Goal: Information Seeking & Learning: Understand process/instructions

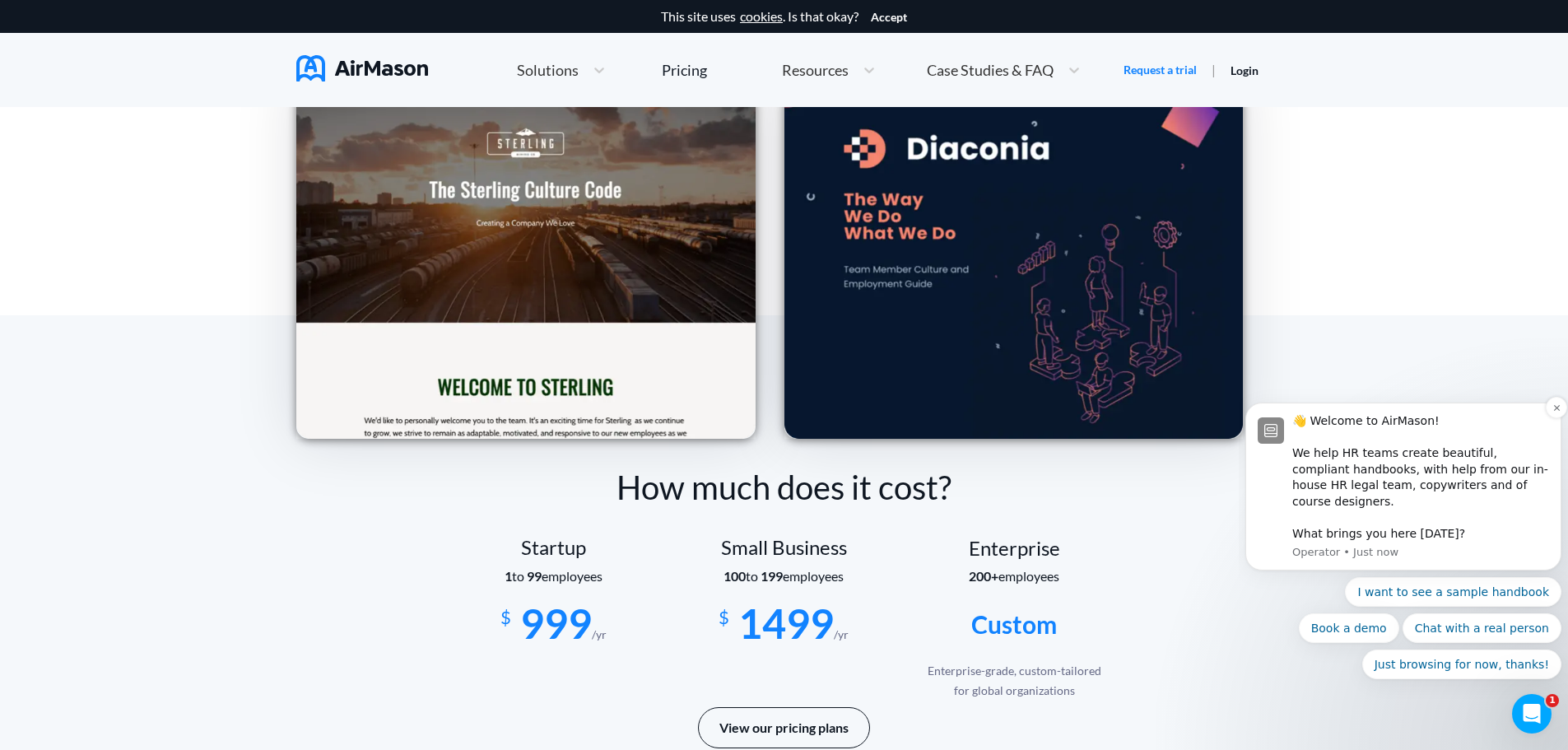
scroll to position [2469, 0]
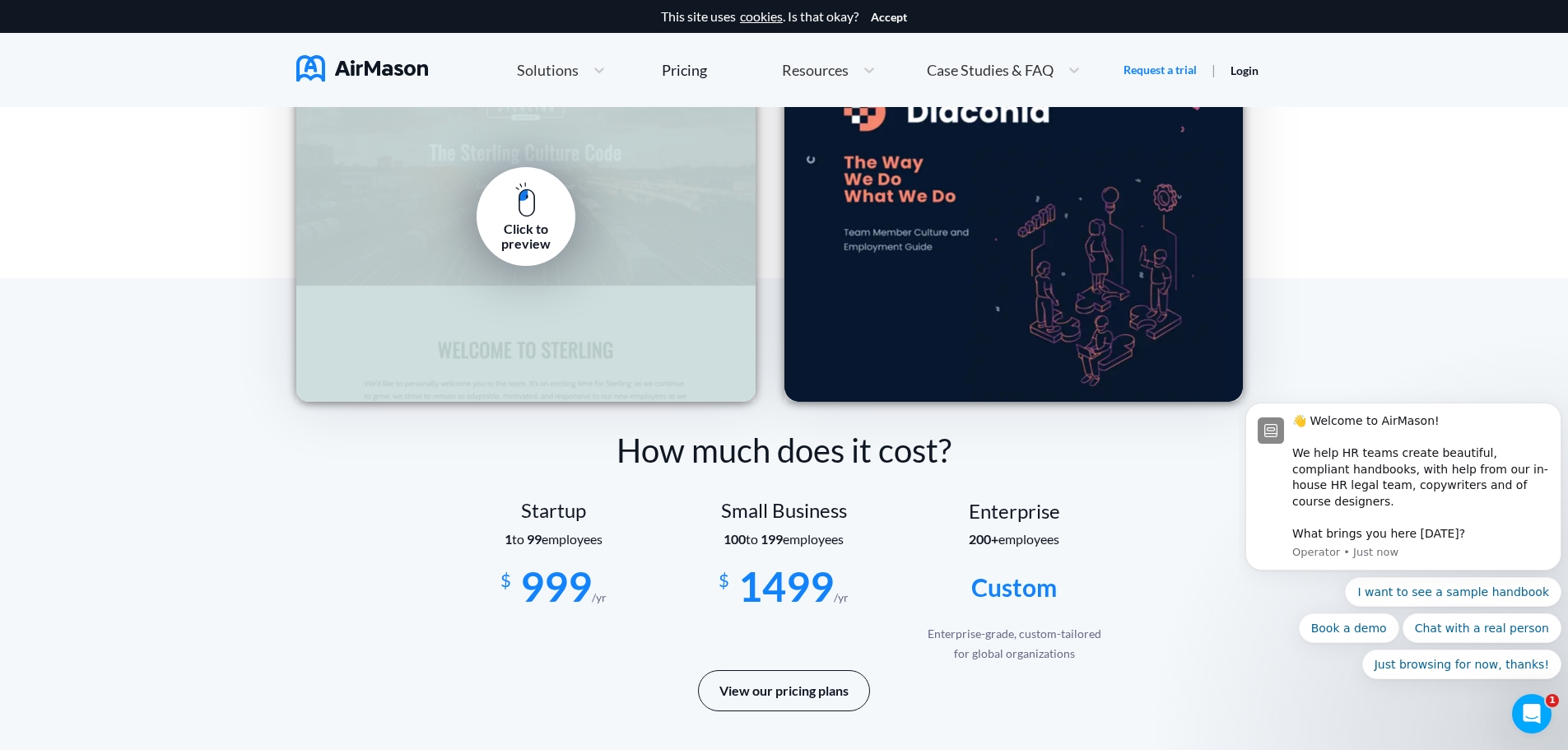
click at [549, 227] on div "Click to preview" at bounding box center [526, 236] width 75 height 30
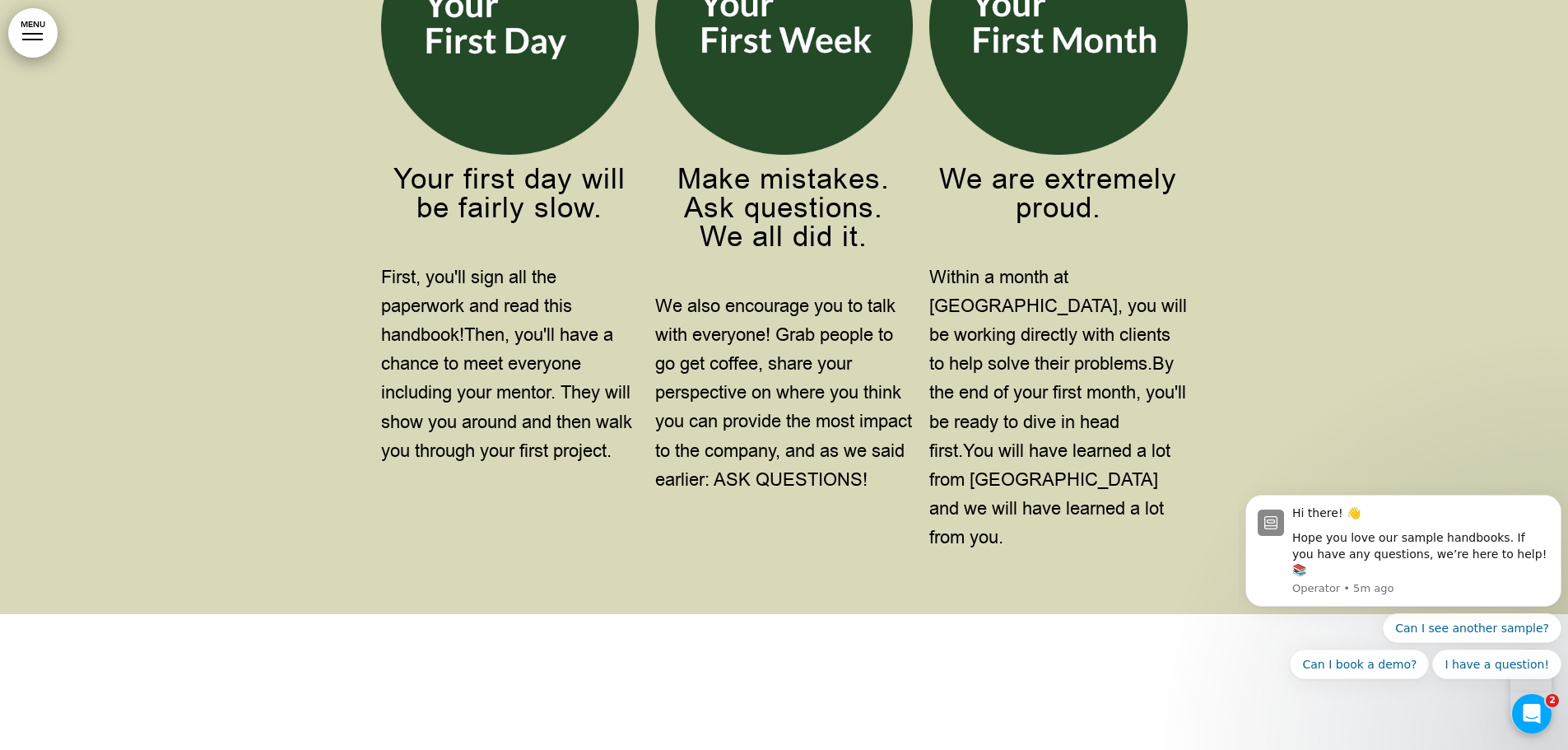
scroll to position [8395, 0]
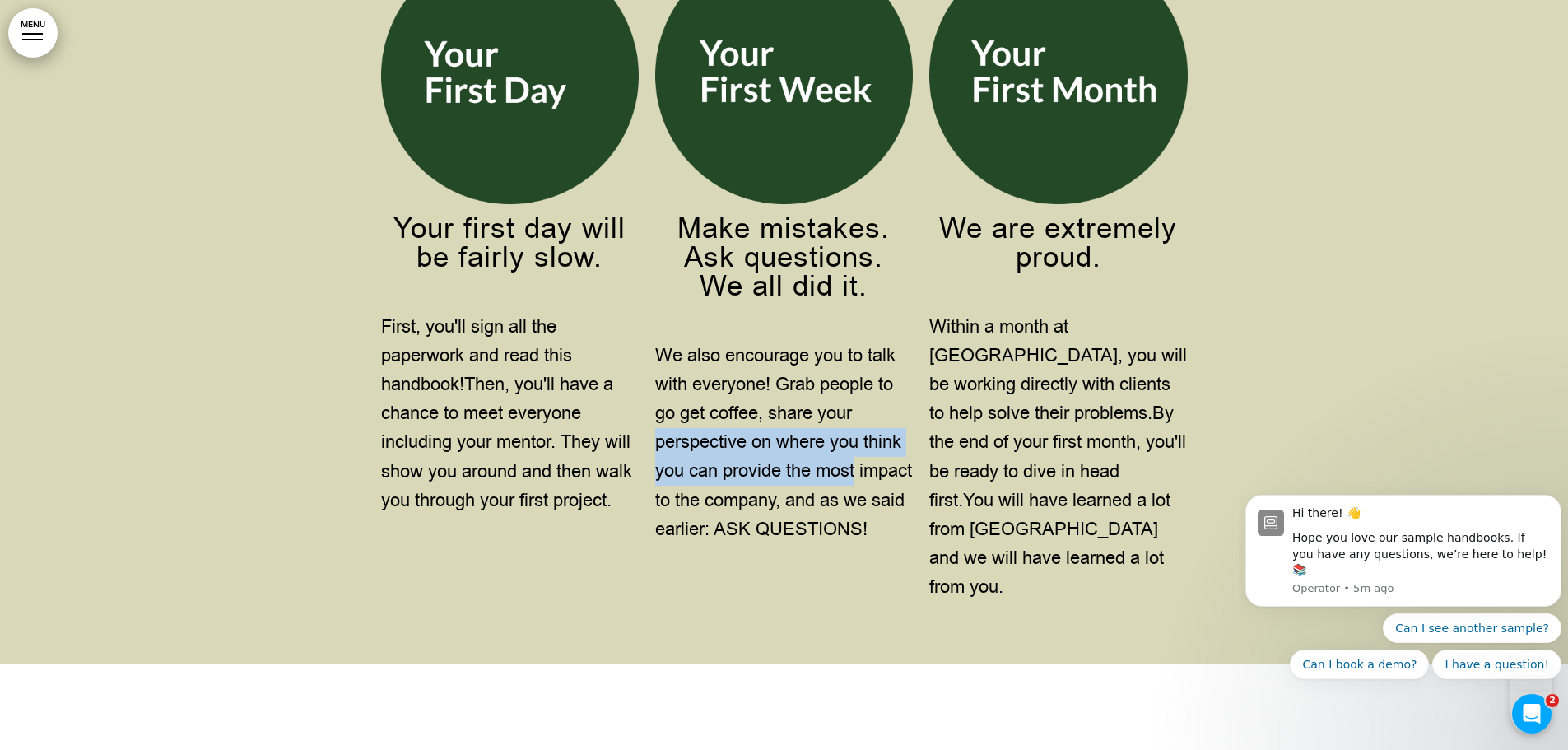
drag, startPoint x: 883, startPoint y: 449, endPoint x: 895, endPoint y: 482, distance: 35.1
click at [894, 479] on p "We also encourage you to talk with everyone! Grab people to go get coffee, shar…" at bounding box center [783, 443] width 257 height 203
click at [1034, 503] on span "You will have learned a lot from [GEOGRAPHIC_DATA] and we will have learned a l…" at bounding box center [1050, 544] width 241 height 112
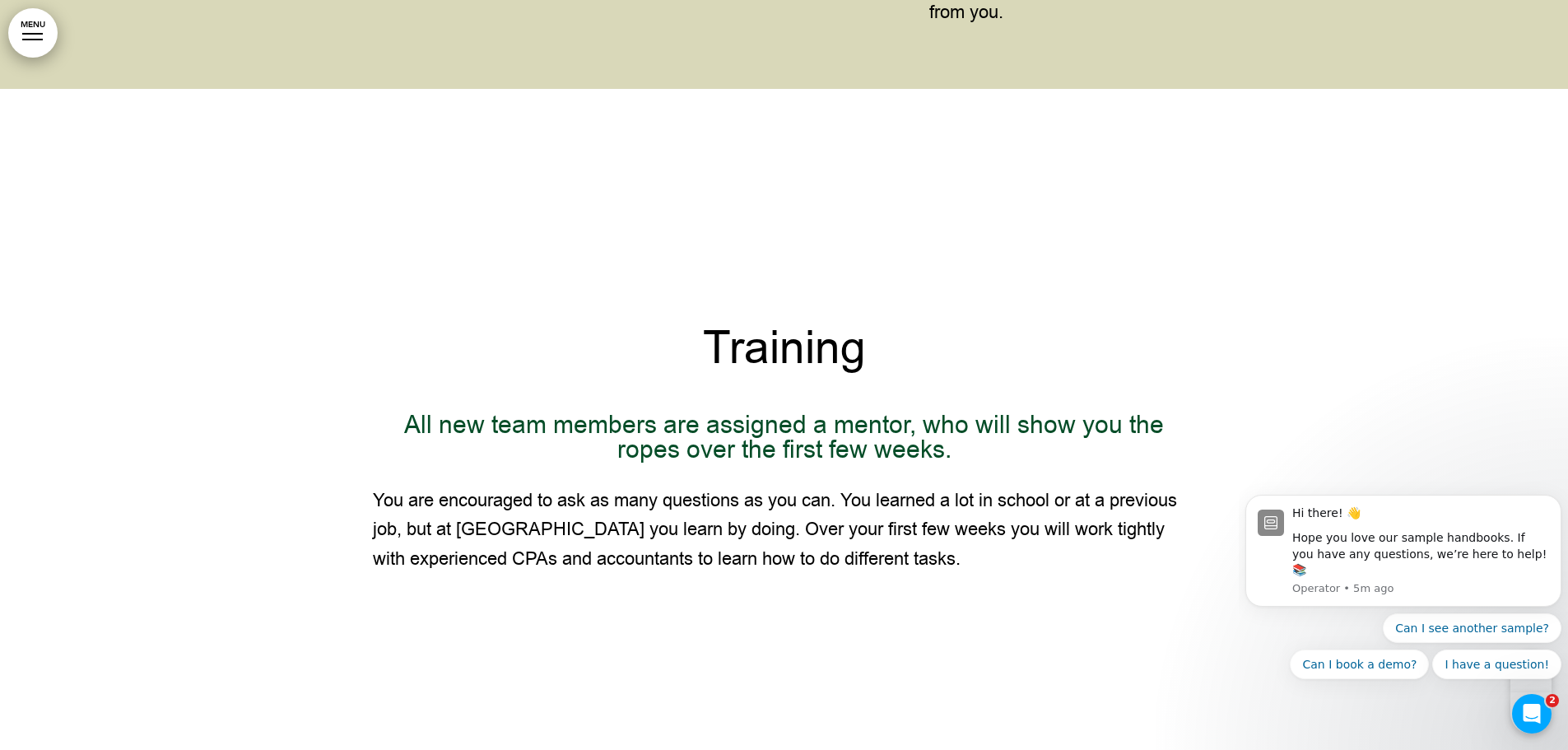
scroll to position [8971, 0]
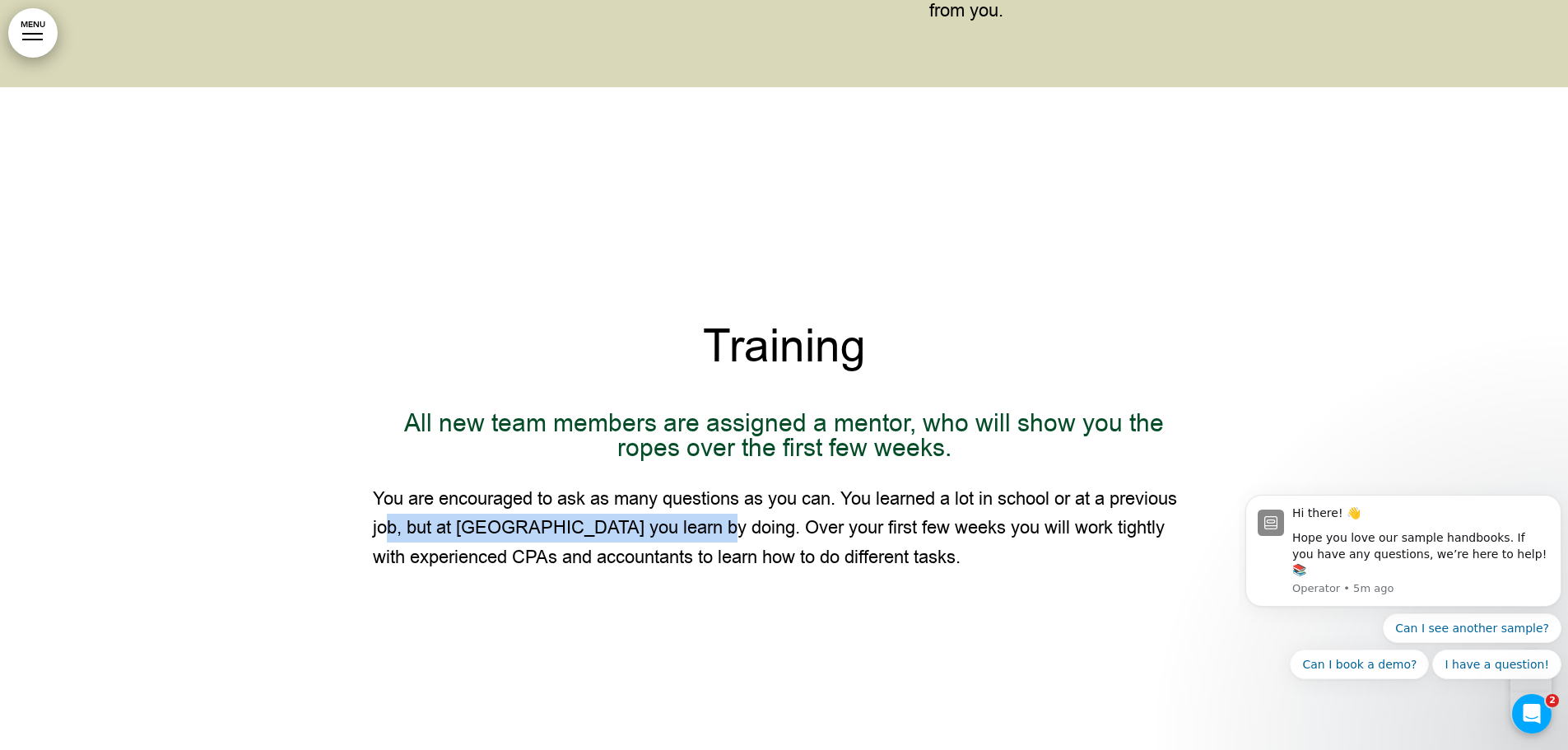
drag, startPoint x: 686, startPoint y: 496, endPoint x: 390, endPoint y: 498, distance: 296.0
click at [390, 498] on span "You are encouraged to ask as many questions as you can. You learned a lot in sc…" at bounding box center [774, 527] width 804 height 82
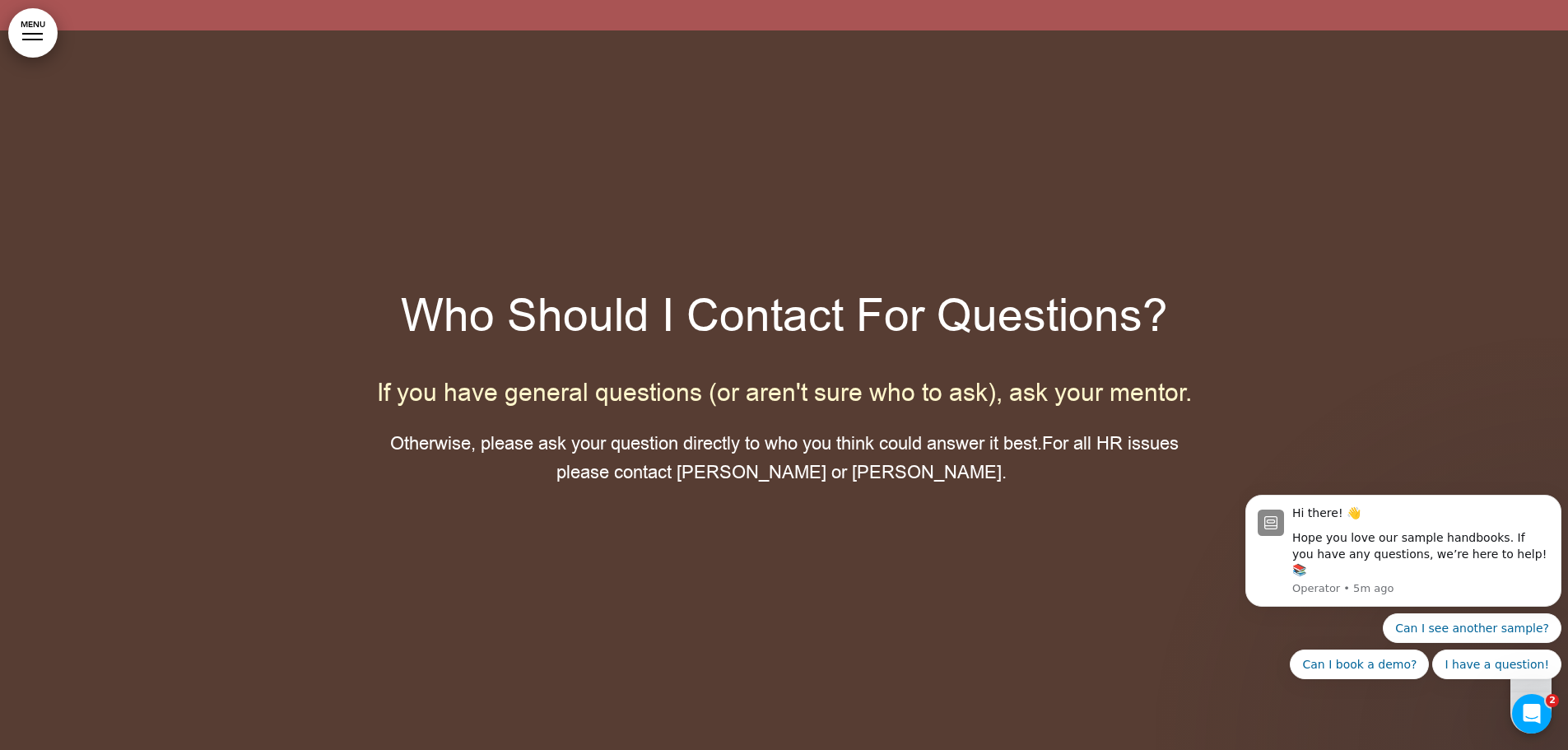
scroll to position [11851, 0]
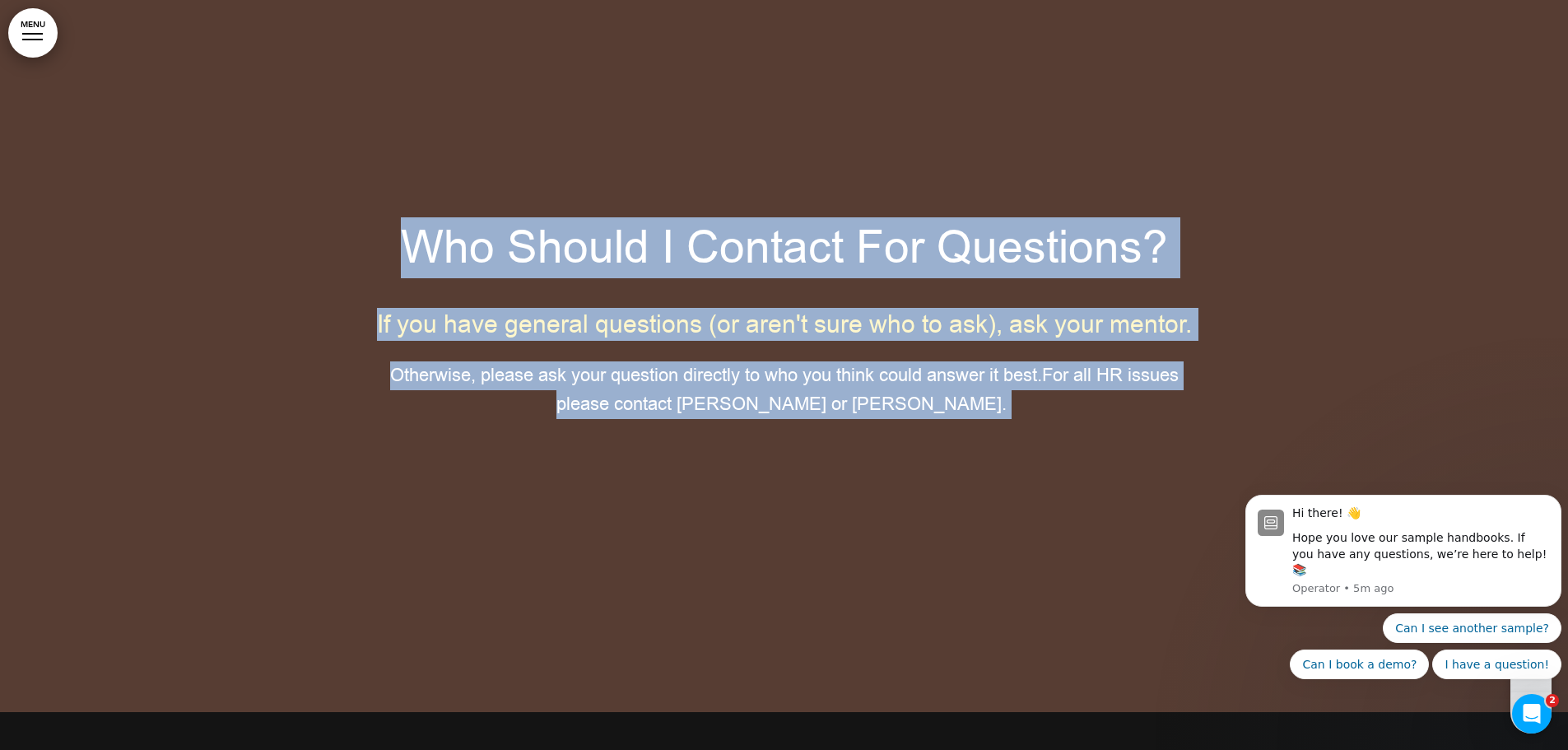
drag, startPoint x: 373, startPoint y: 219, endPoint x: 982, endPoint y: 427, distance: 643.5
click at [982, 427] on div "Who Should I Contact For Questions? If you have general questions (or aren't su…" at bounding box center [784, 336] width 823 height 346
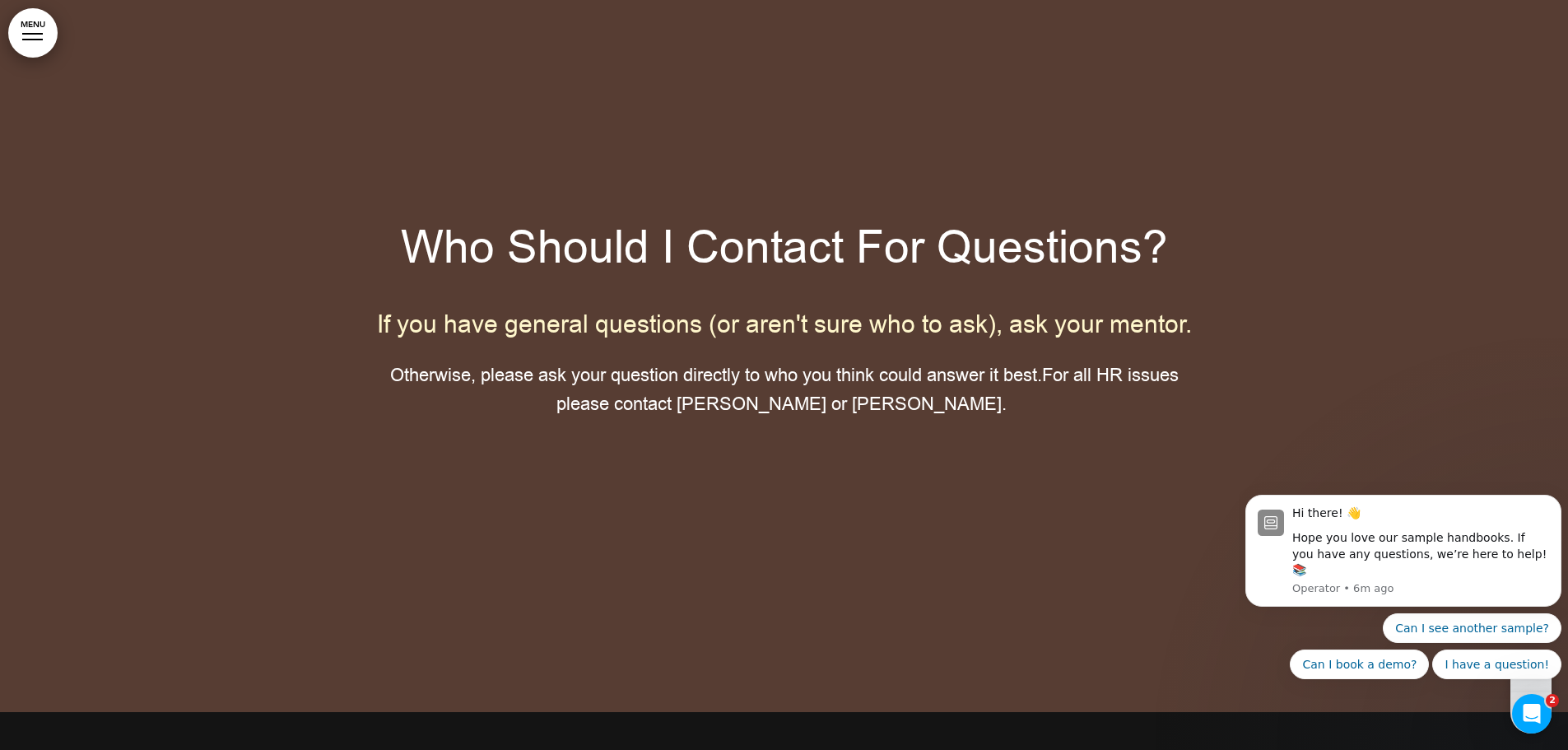
click at [1532, 289] on div at bounding box center [784, 337] width 1568 height 750
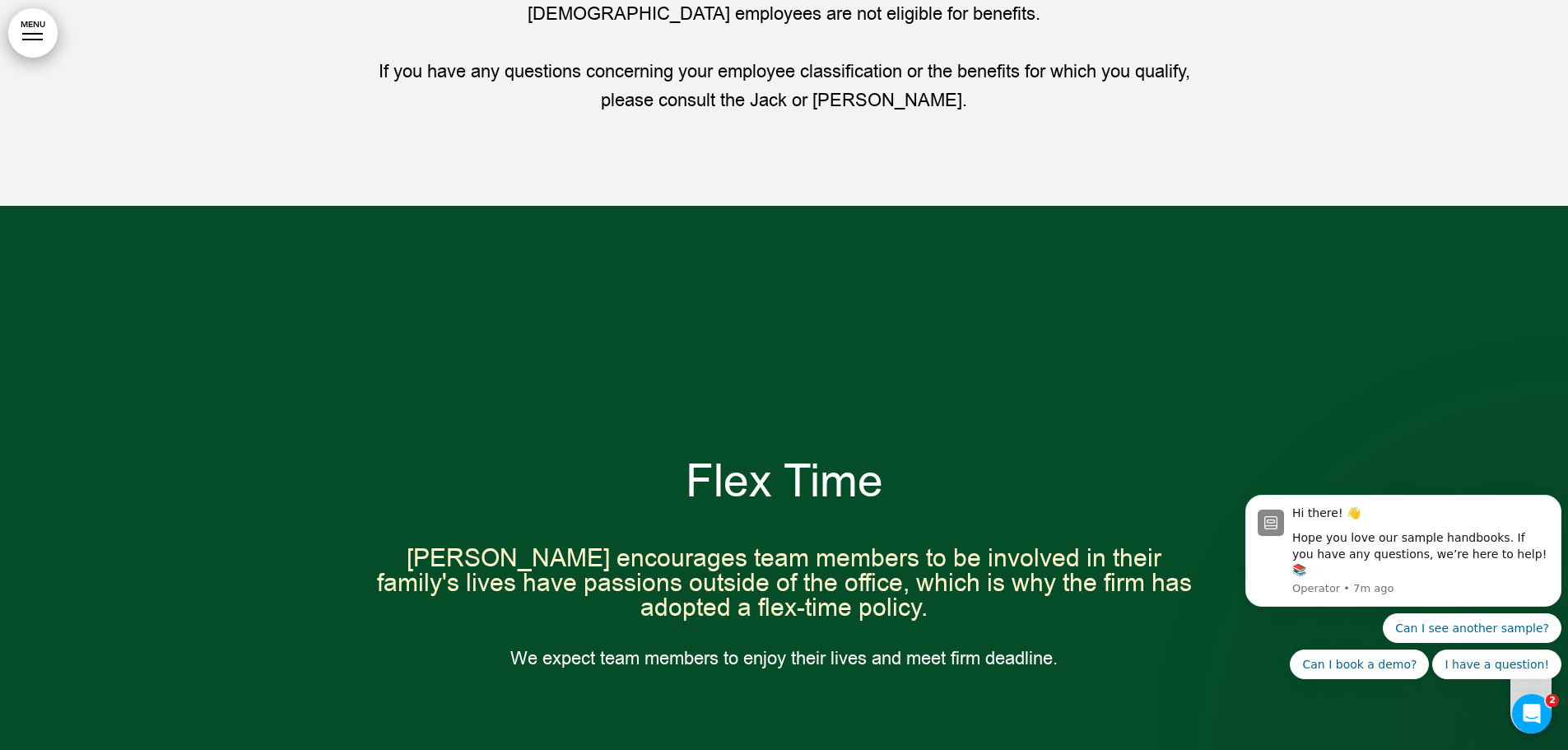
scroll to position [14732, 0]
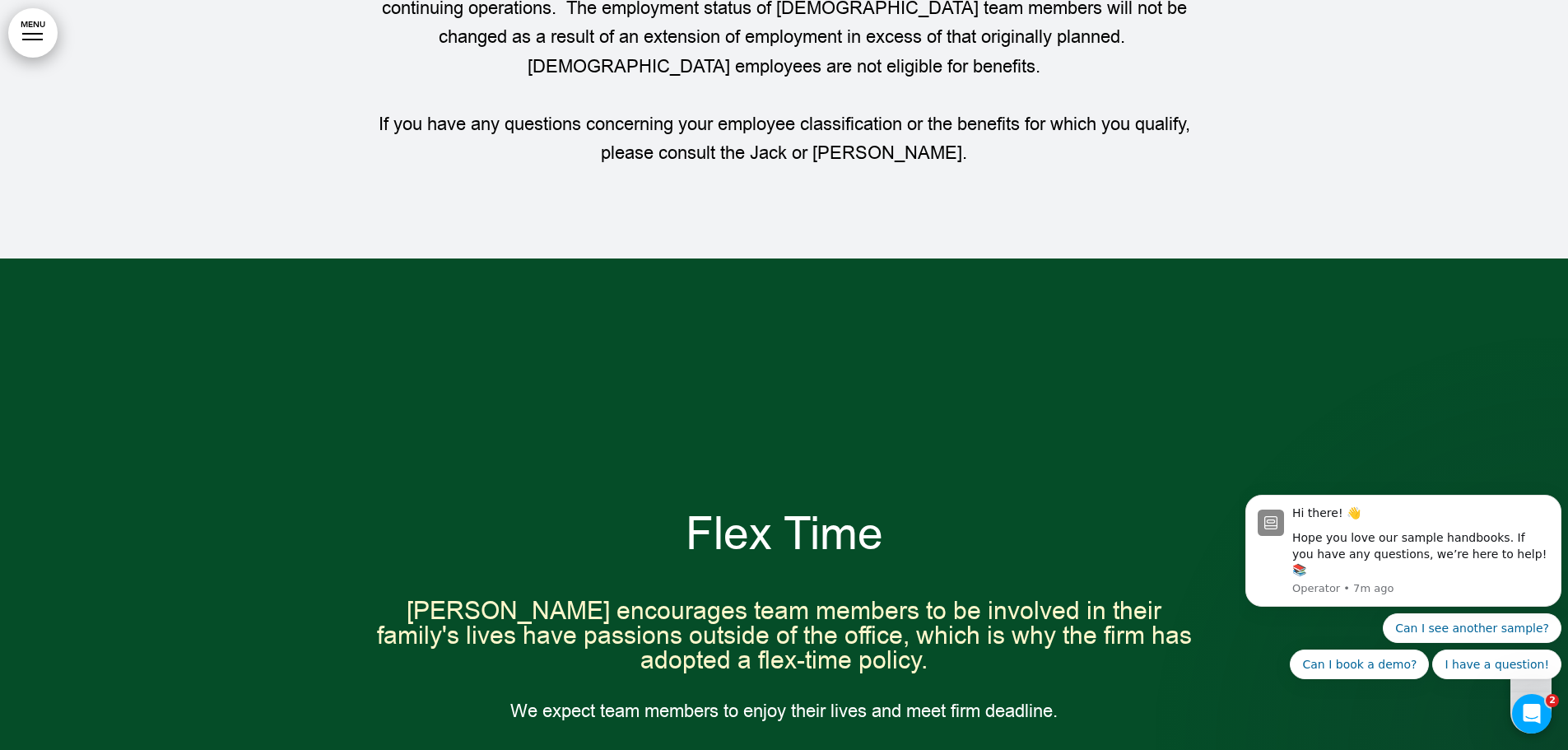
click at [744, 504] on span "Flex Time" at bounding box center [785, 534] width 198 height 61
click at [753, 504] on span "Flex Time" at bounding box center [785, 534] width 198 height 61
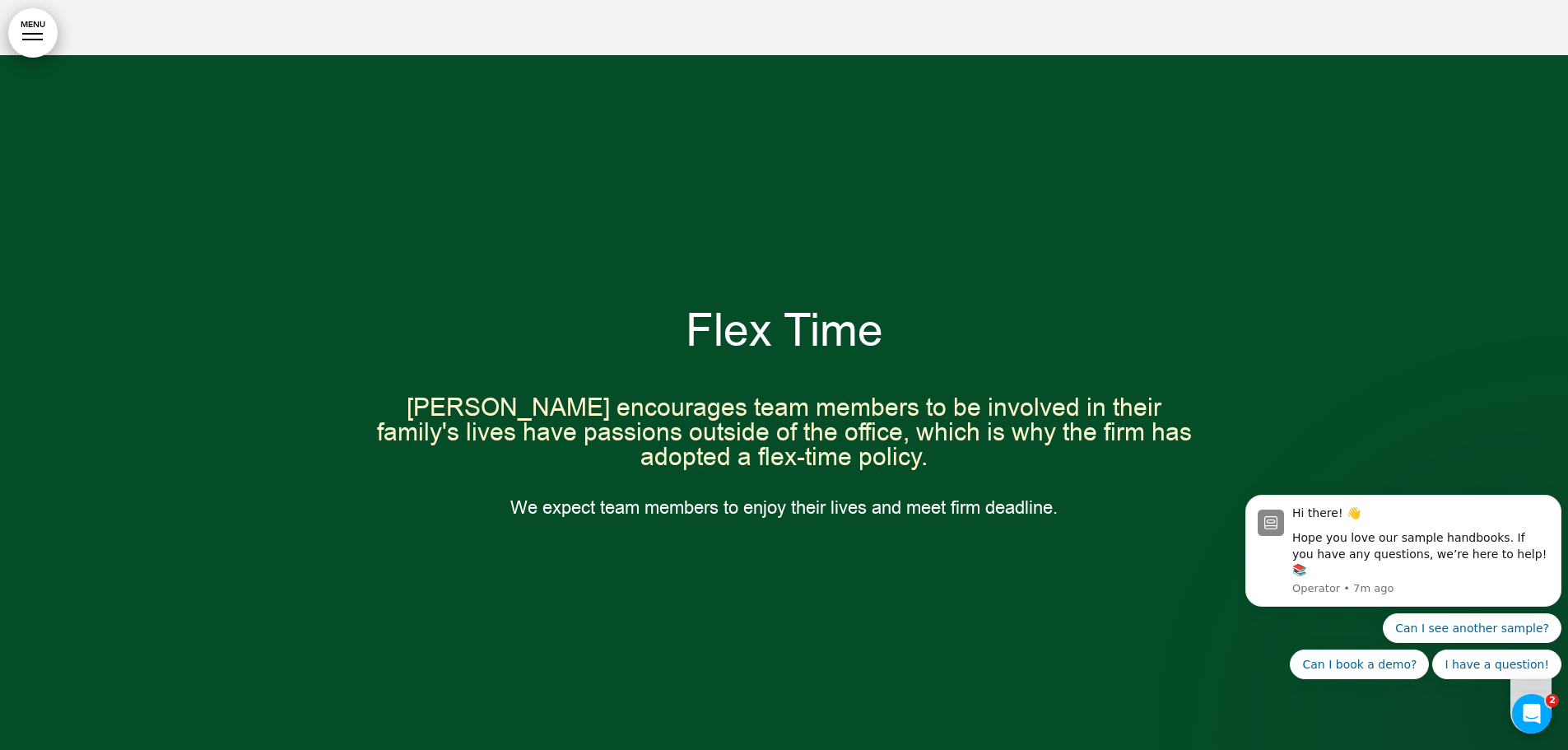
scroll to position [14978, 0]
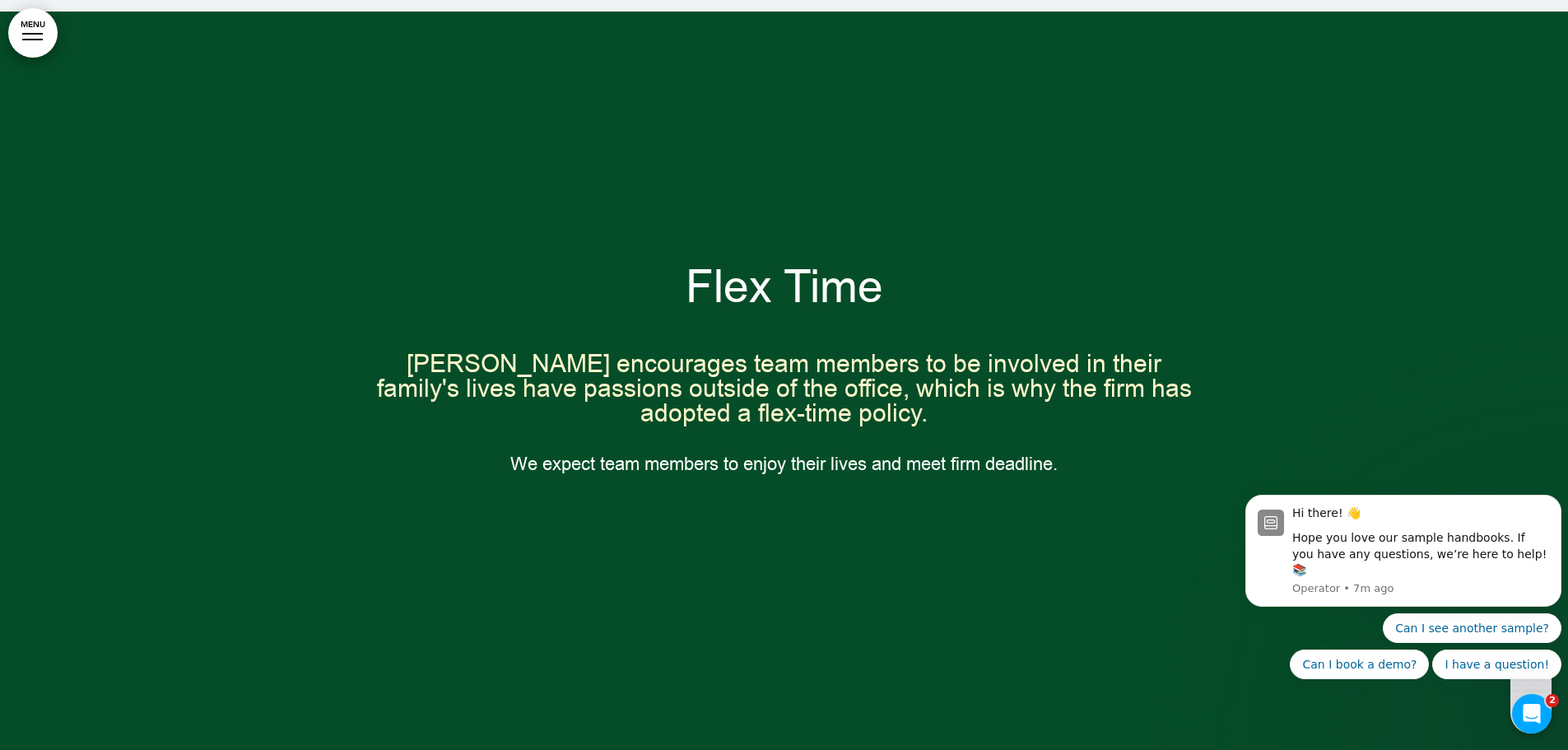
drag, startPoint x: 560, startPoint y: 389, endPoint x: 713, endPoint y: 438, distance: 160.7
click at [587, 403] on div "Flex Time Sterling encourages team members to be involved in their family's liv…" at bounding box center [784, 372] width 823 height 214
click at [736, 442] on div "Flex Time Sterling encourages team members to be involved in their family's liv…" at bounding box center [784, 386] width 823 height 366
click at [629, 380] on div "Flex Time Sterling encourages team members to be involved in their family's liv…" at bounding box center [784, 372] width 823 height 214
click at [724, 347] on span "[PERSON_NAME] encourages team members to be involved in their family's lives ha…" at bounding box center [784, 388] width 815 height 82
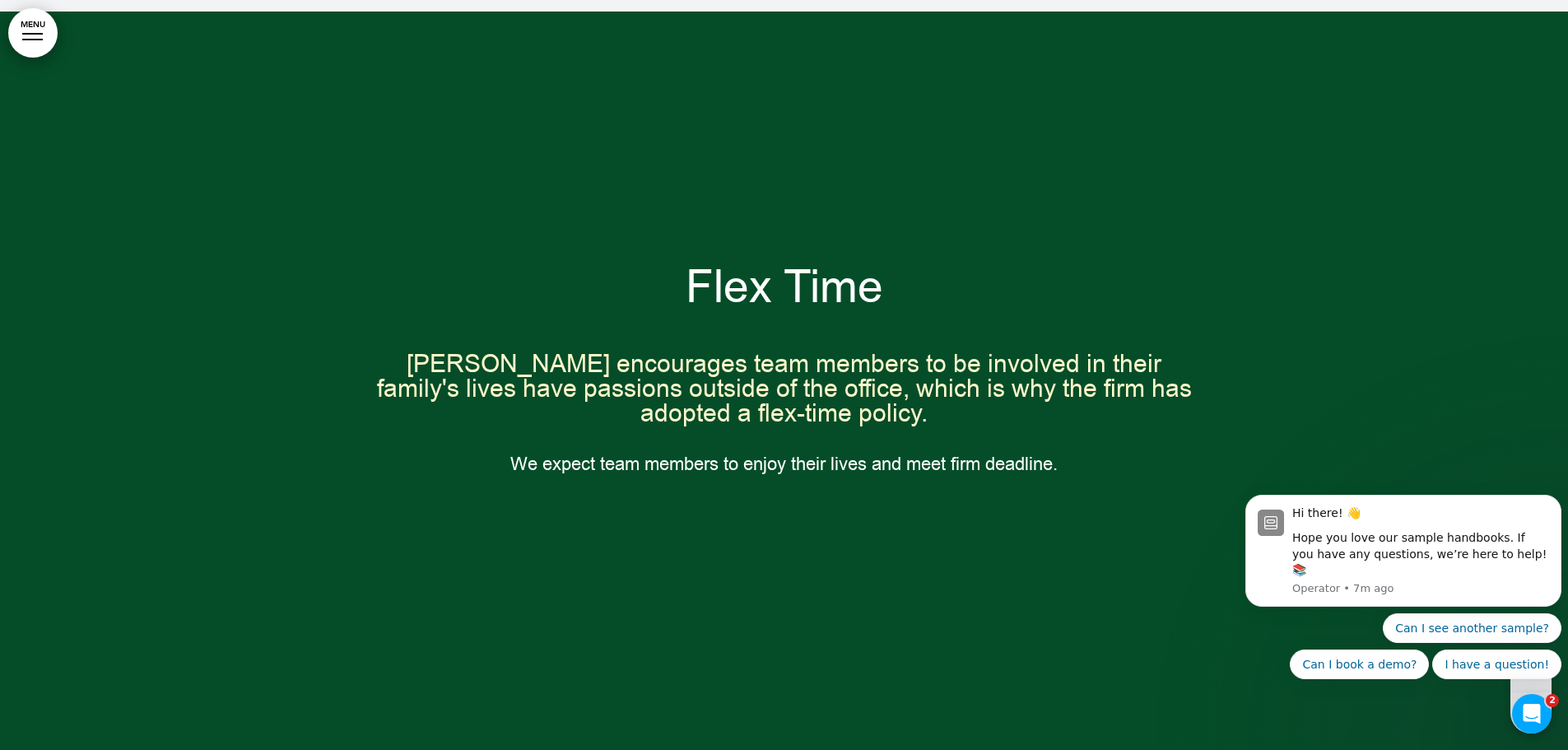
click at [760, 256] on span "Flex Time" at bounding box center [785, 287] width 198 height 61
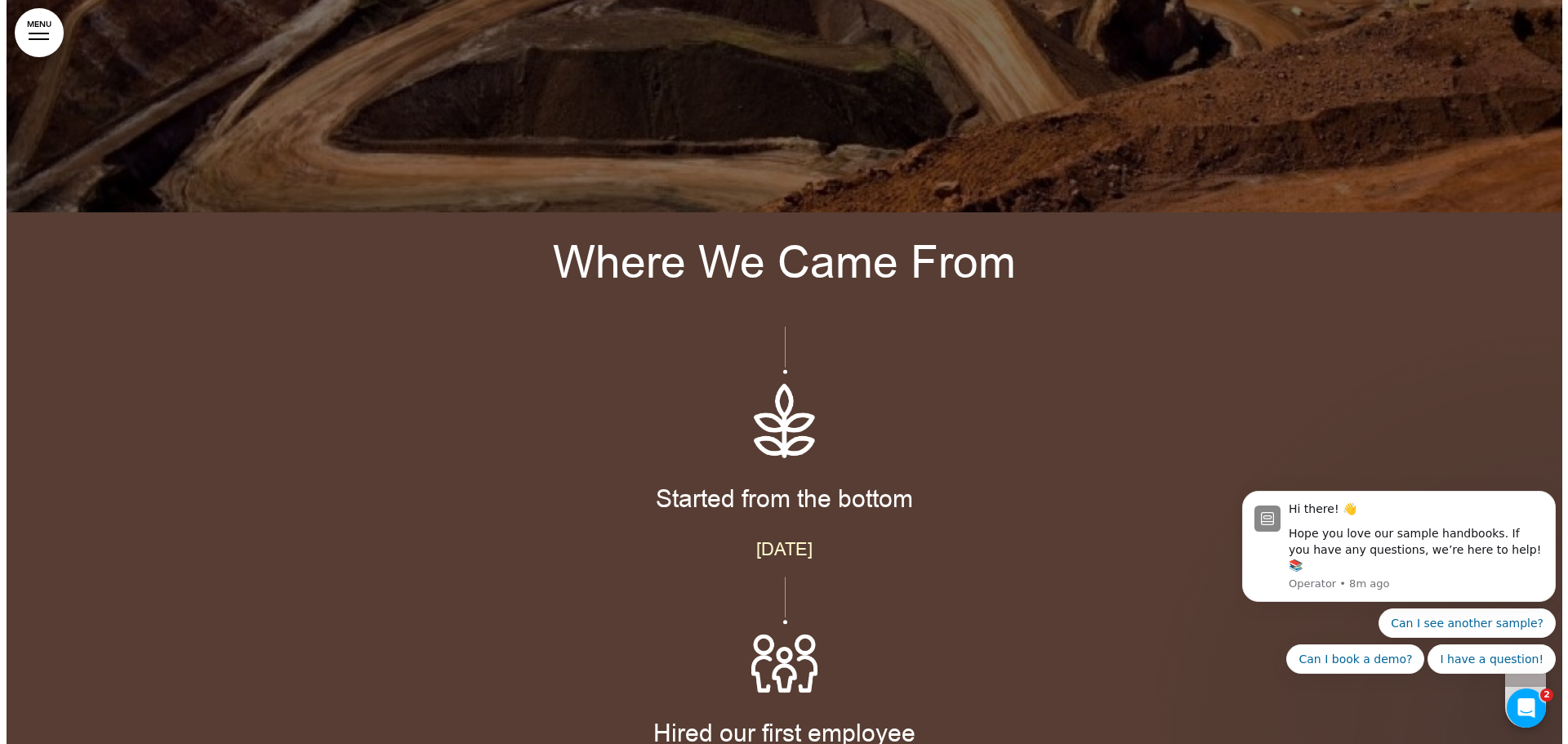
scroll to position [0, 0]
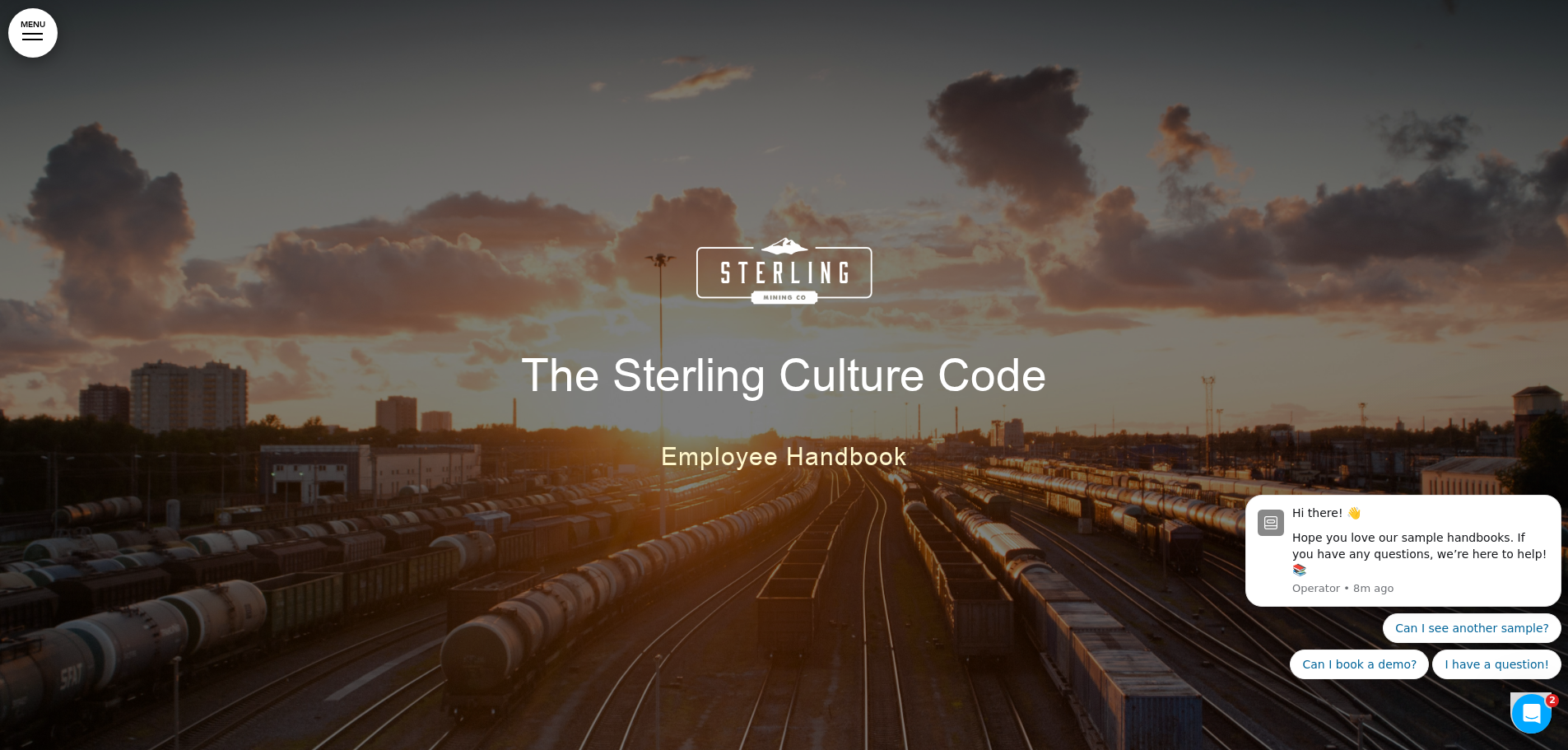
click at [29, 20] on link "MENU" at bounding box center [33, 33] width 49 height 49
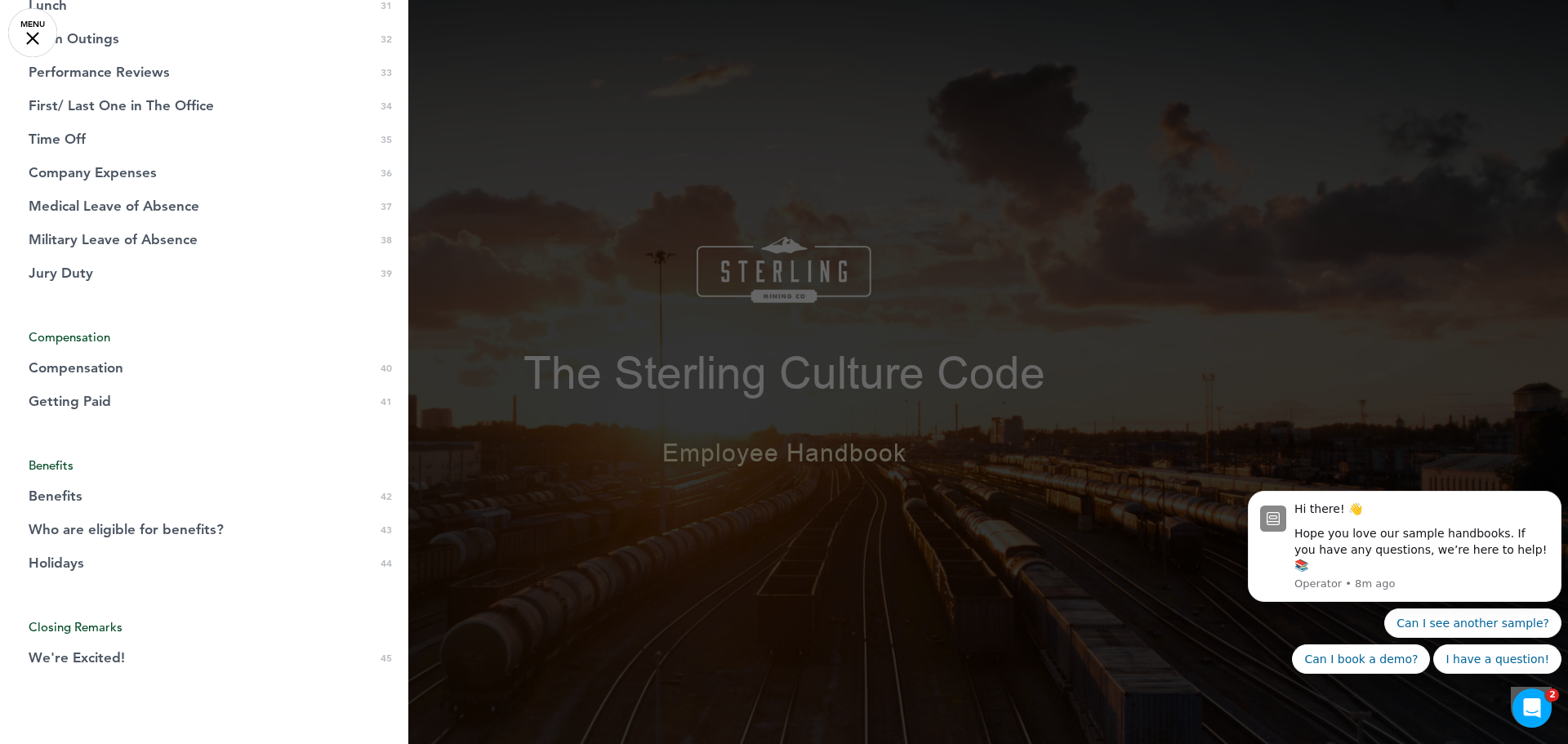
scroll to position [1450, 0]
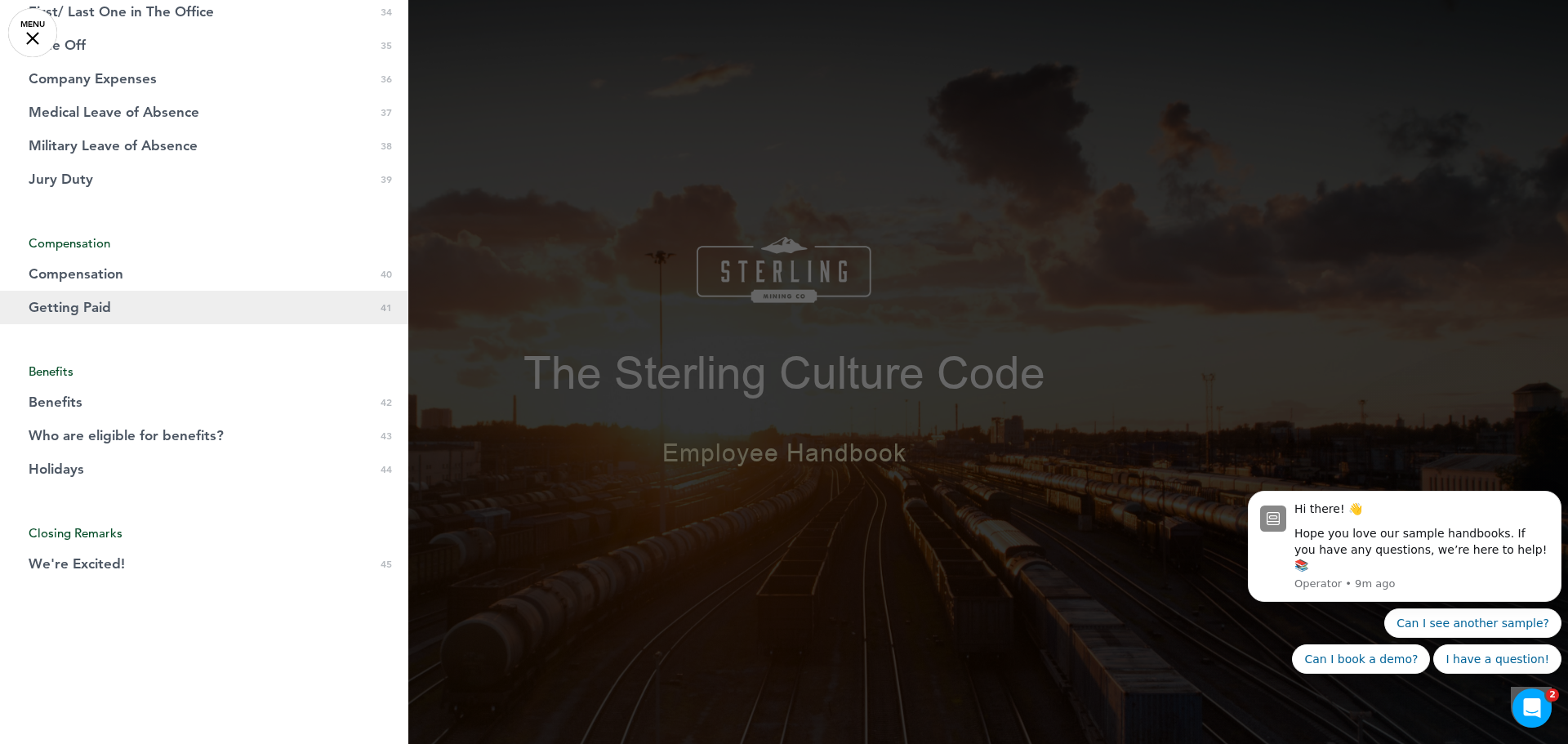
click at [104, 315] on link "Getting Paid 0 41" at bounding box center [204, 307] width 408 height 34
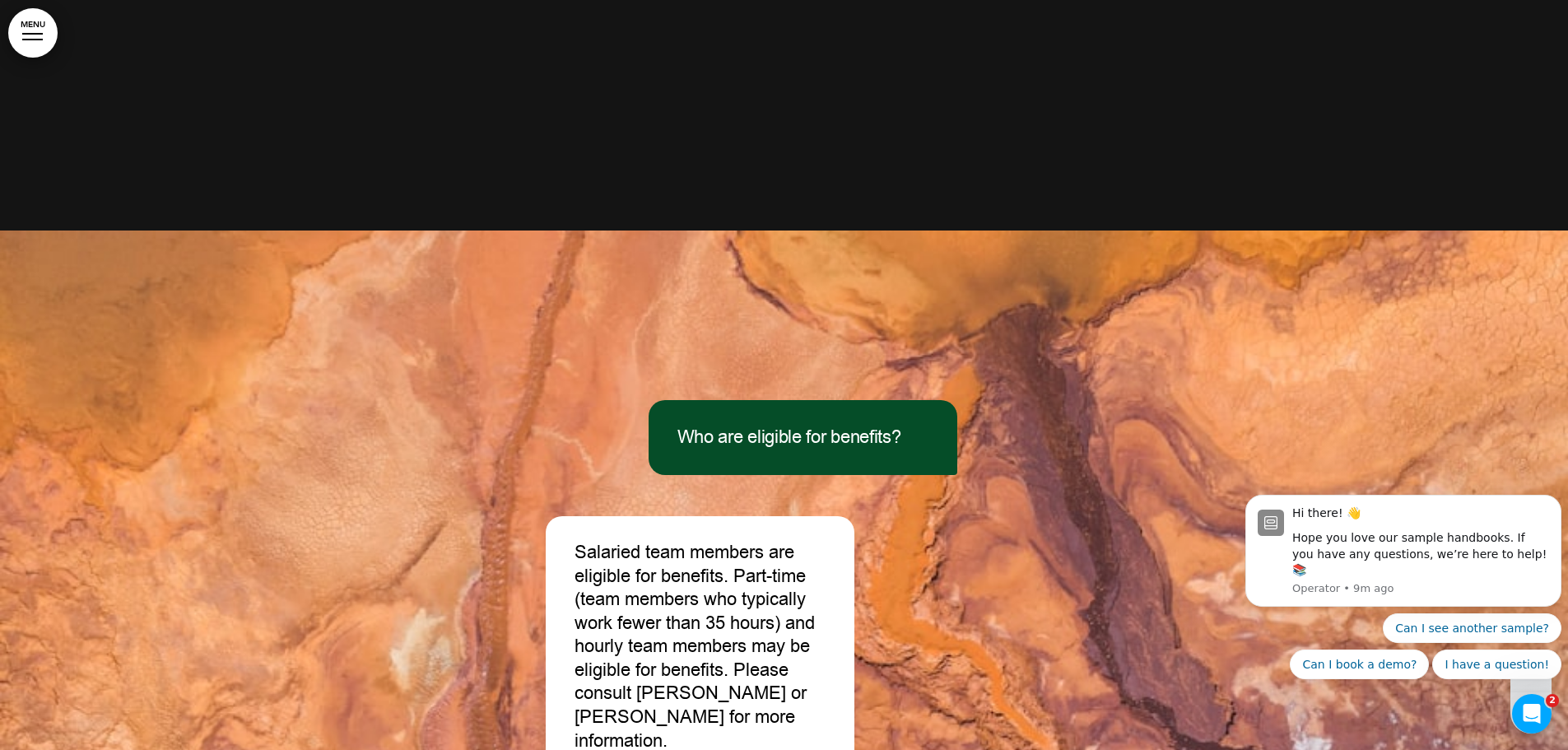
scroll to position [37848, 0]
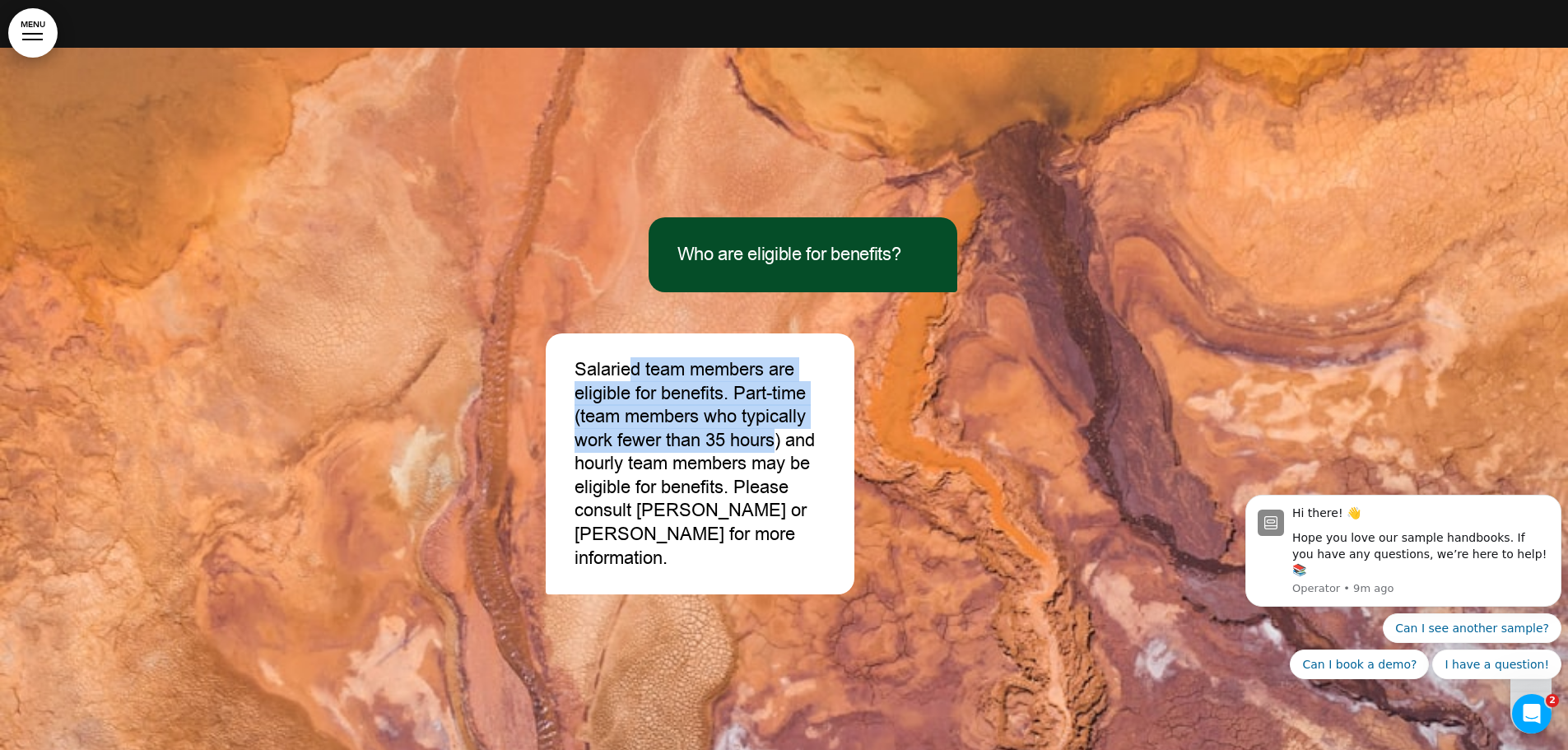
drag, startPoint x: 627, startPoint y: 256, endPoint x: 777, endPoint y: 337, distance: 170.5
click at [777, 358] on p "Salaried team members are eligible for benefits. Part-time (team members who ty…" at bounding box center [700, 463] width 251 height 211
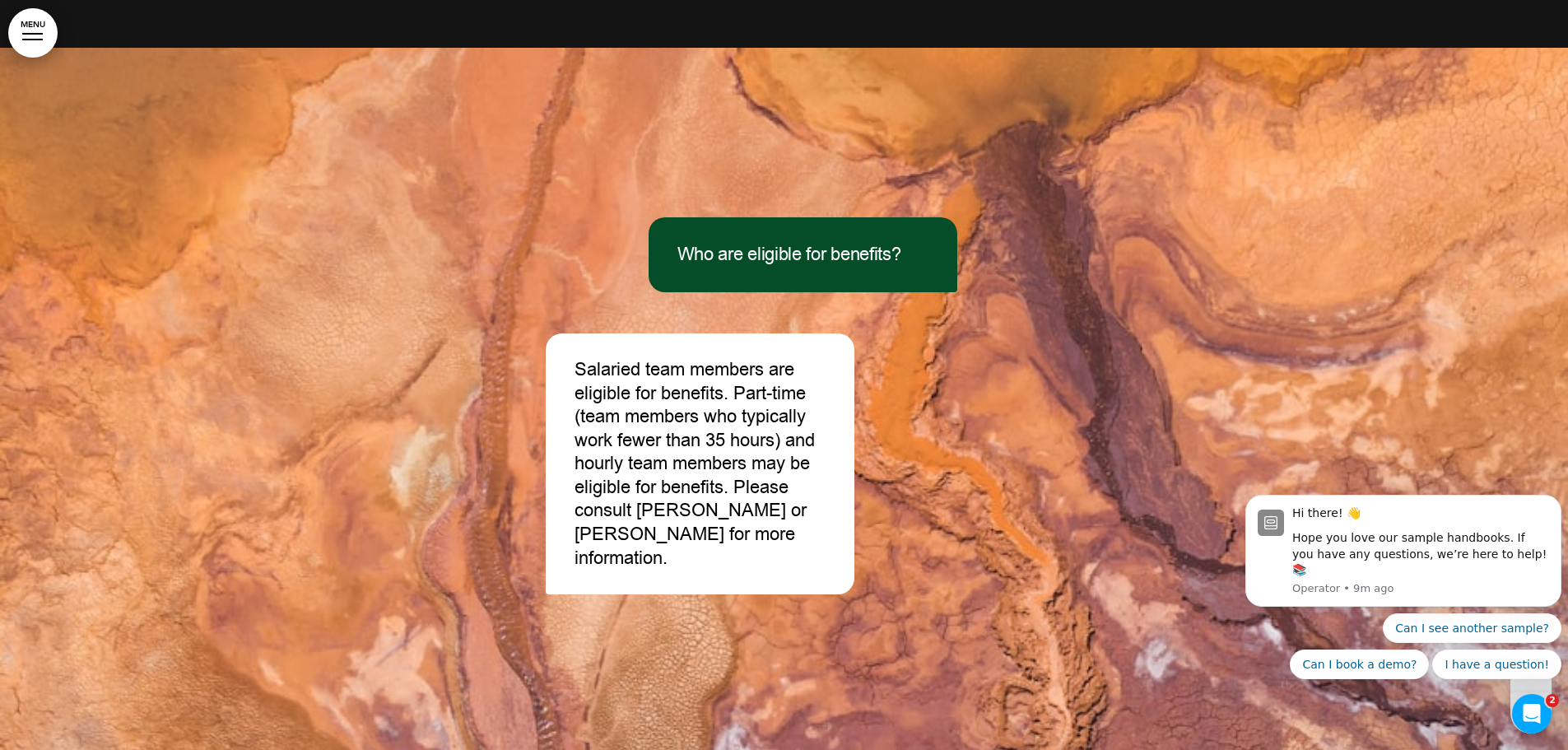
click at [757, 396] on p "Salaried team members are eligible for benefits. Part-time (team members who ty…" at bounding box center [700, 463] width 251 height 211
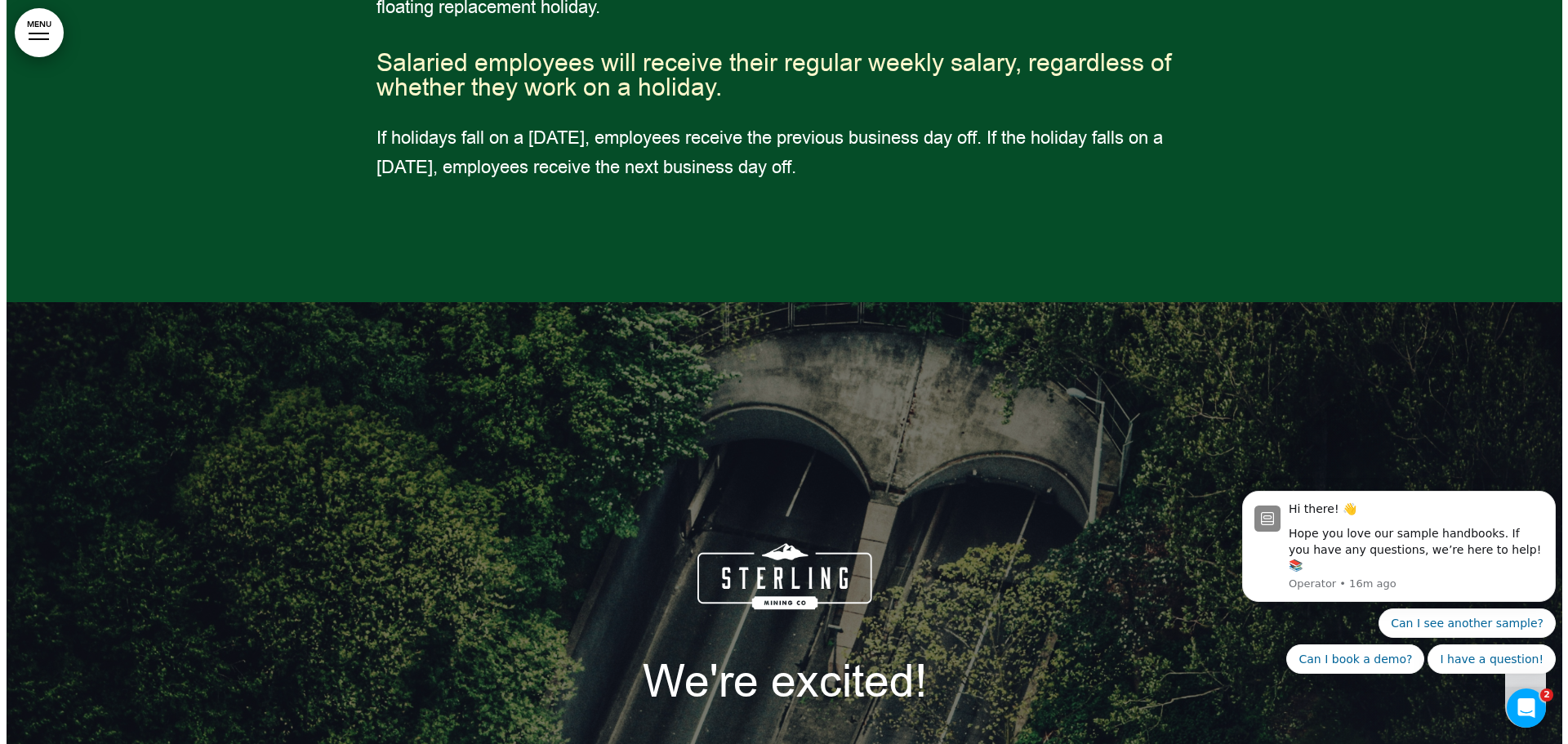
scroll to position [39008, 0]
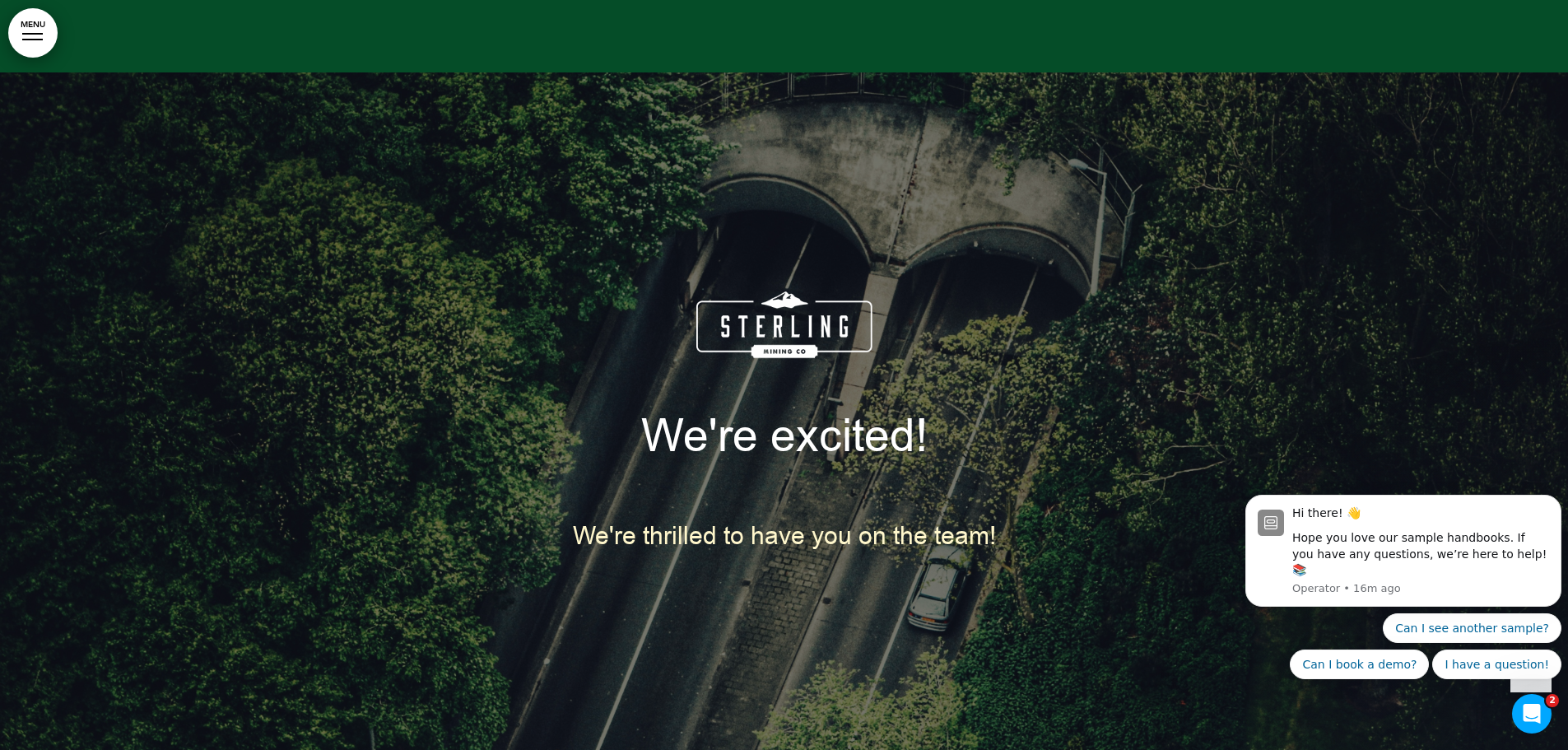
click at [48, 73] on div at bounding box center [784, 448] width 1568 height 750
click at [42, 33] on div at bounding box center [33, 34] width 21 height 2
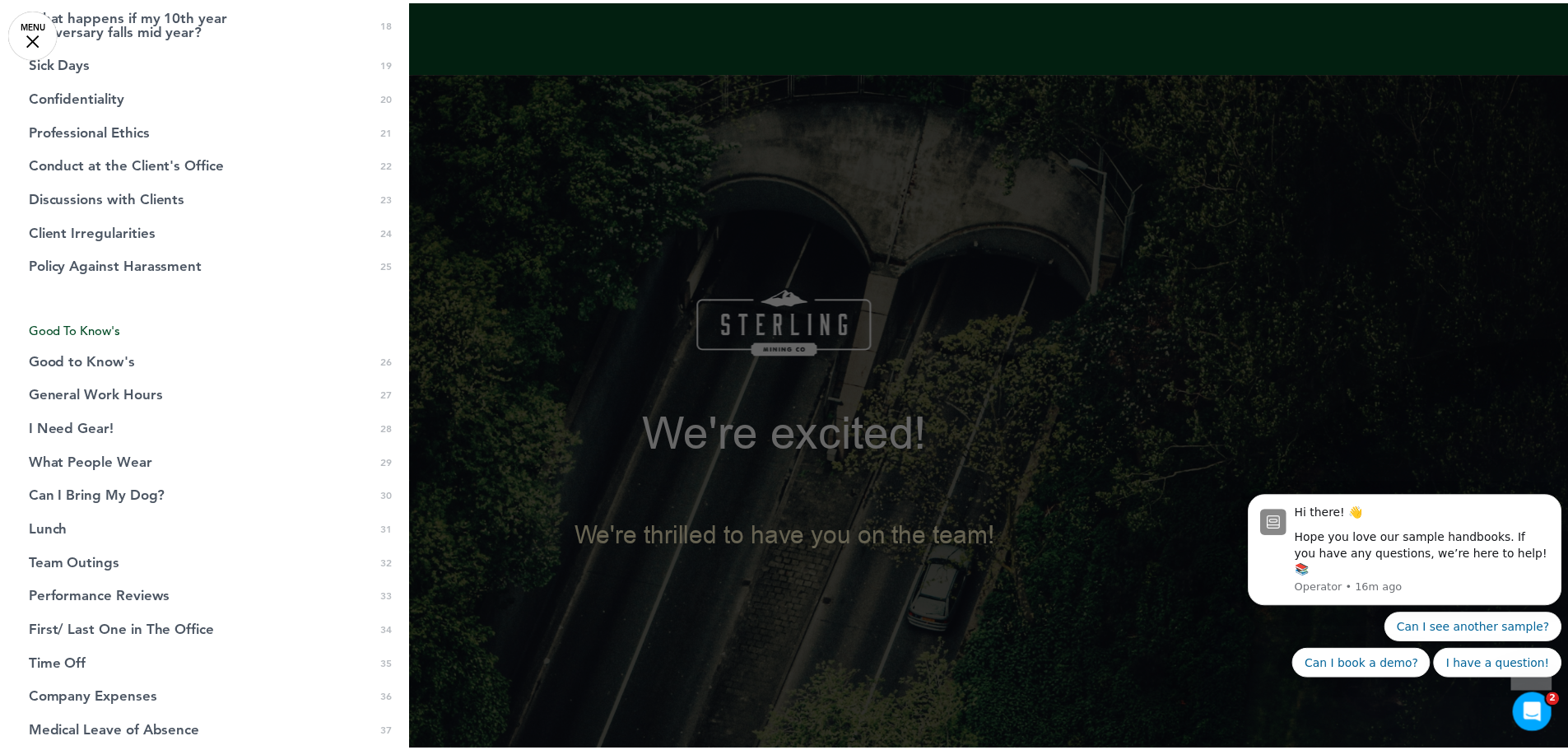
scroll to position [803, 0]
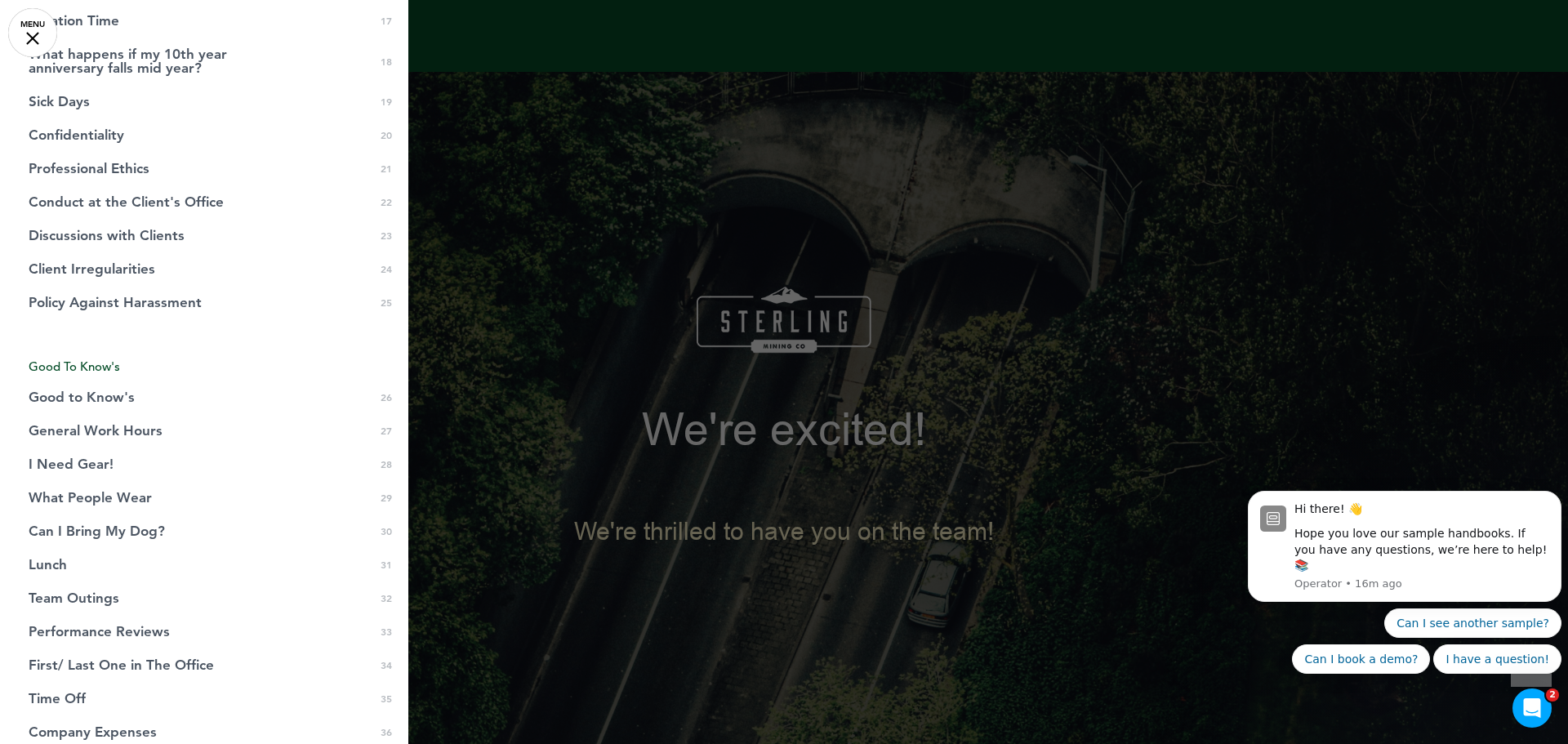
click at [38, 44] on div at bounding box center [32, 38] width 13 height 13
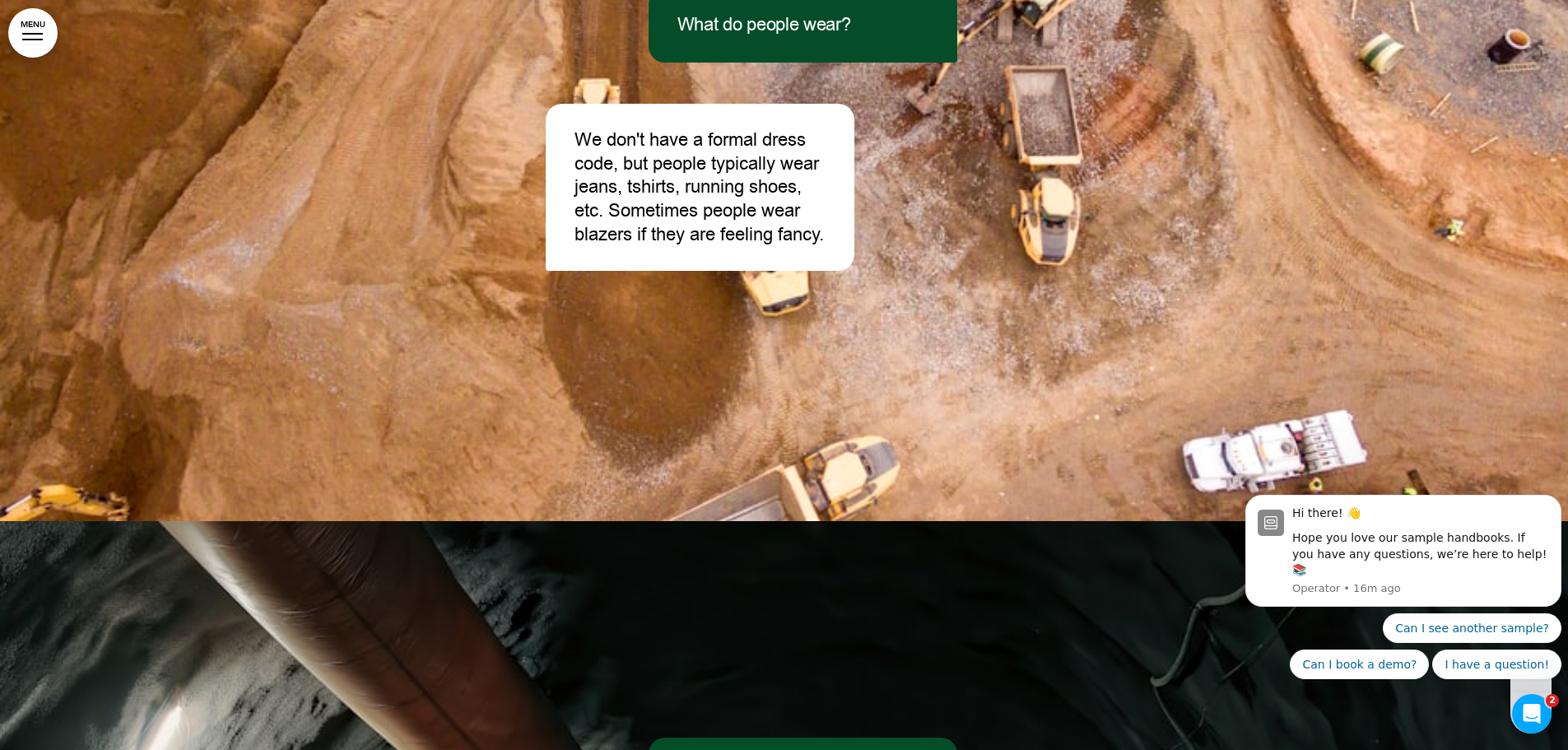
scroll to position [26485, 0]
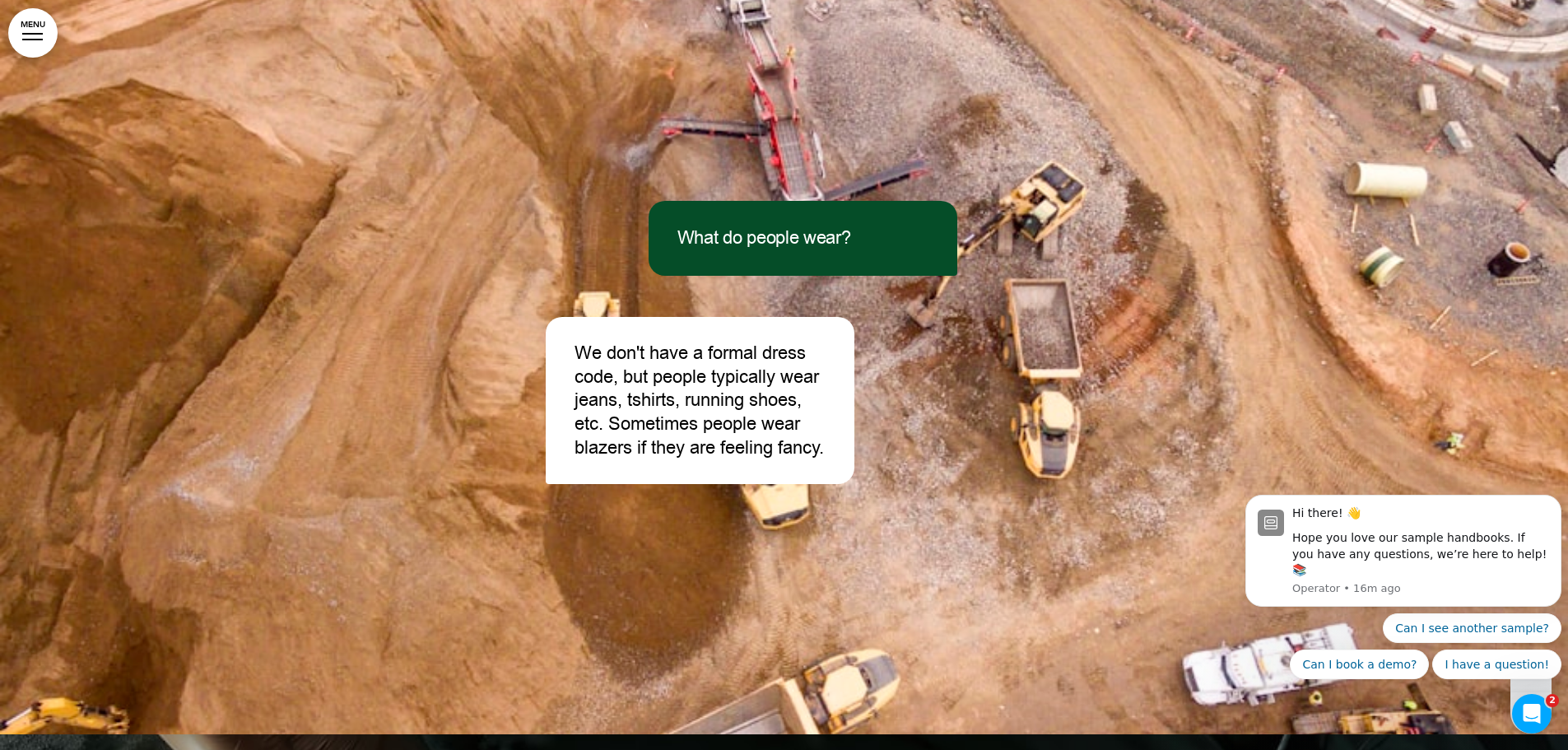
drag, startPoint x: 696, startPoint y: 366, endPoint x: 1272, endPoint y: 414, distance: 578.0
click at [1272, 414] on div at bounding box center [784, 359] width 1568 height 750
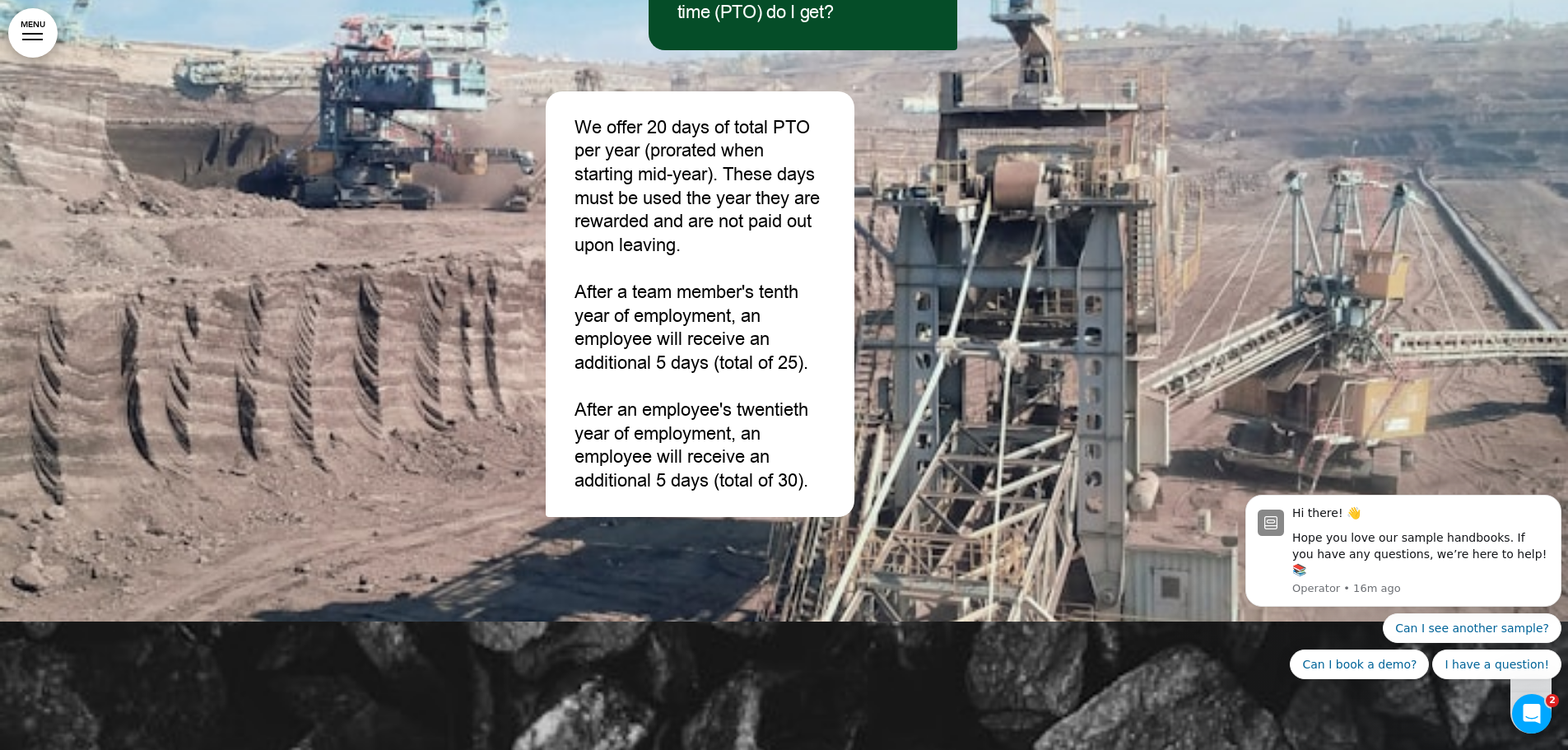
scroll to position [15292, 0]
